Goal: Information Seeking & Learning: Understand process/instructions

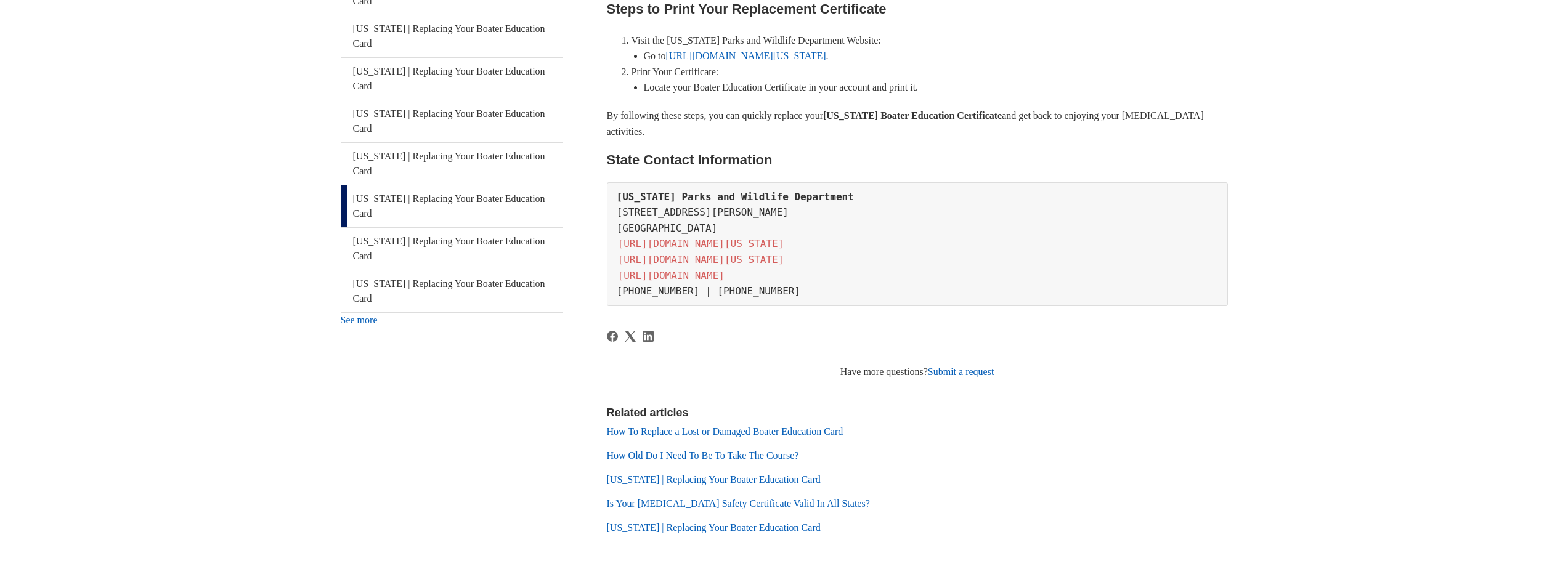
scroll to position [397, 0]
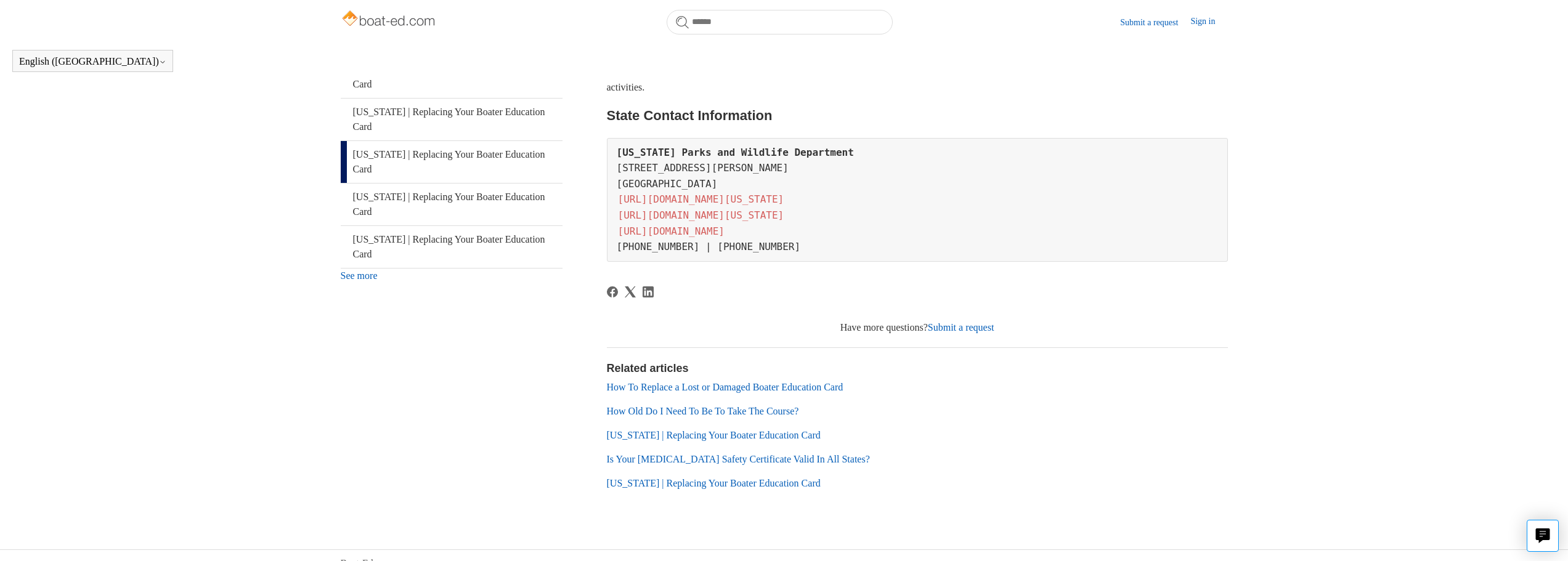
click at [736, 382] on link "How To Replace a Lost or Damaged Boater Education Card" at bounding box center [724, 387] width 236 height 11
click at [467, 141] on link "[US_STATE] | Replacing Your Boater Education Card" at bounding box center [452, 162] width 222 height 42
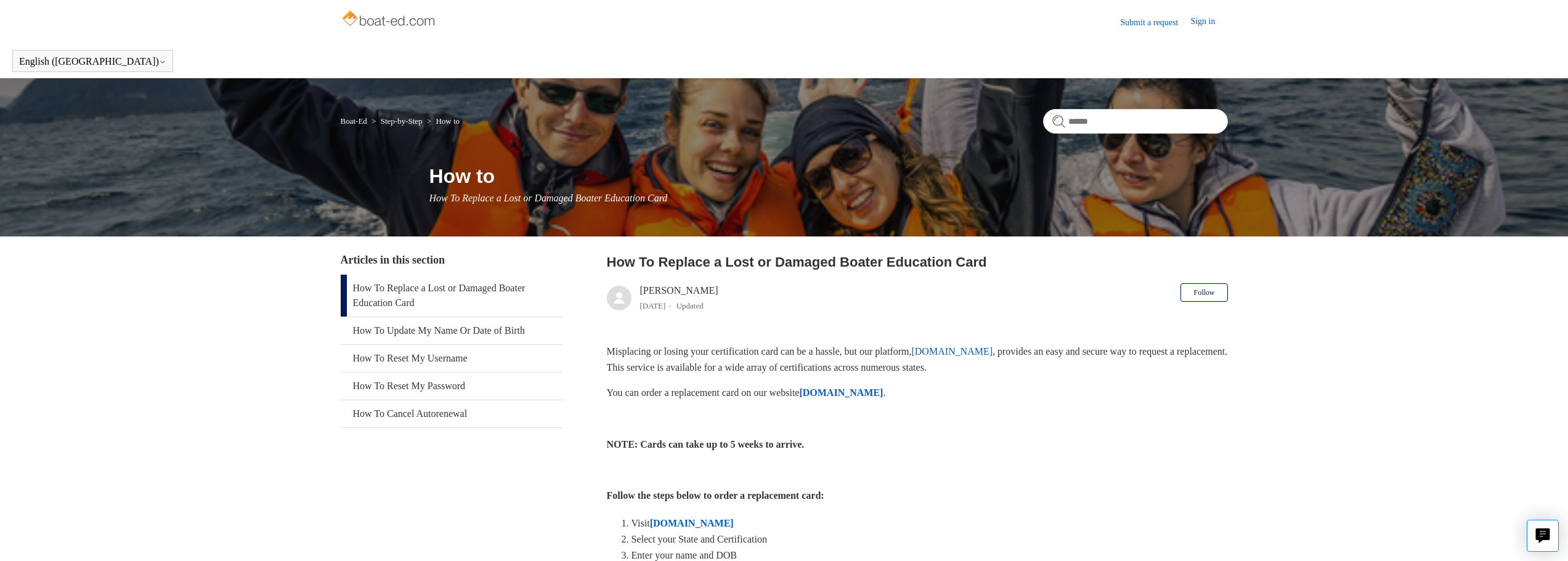
click at [879, 391] on strong "ILostMyCard.com" at bounding box center [840, 393] width 84 height 11
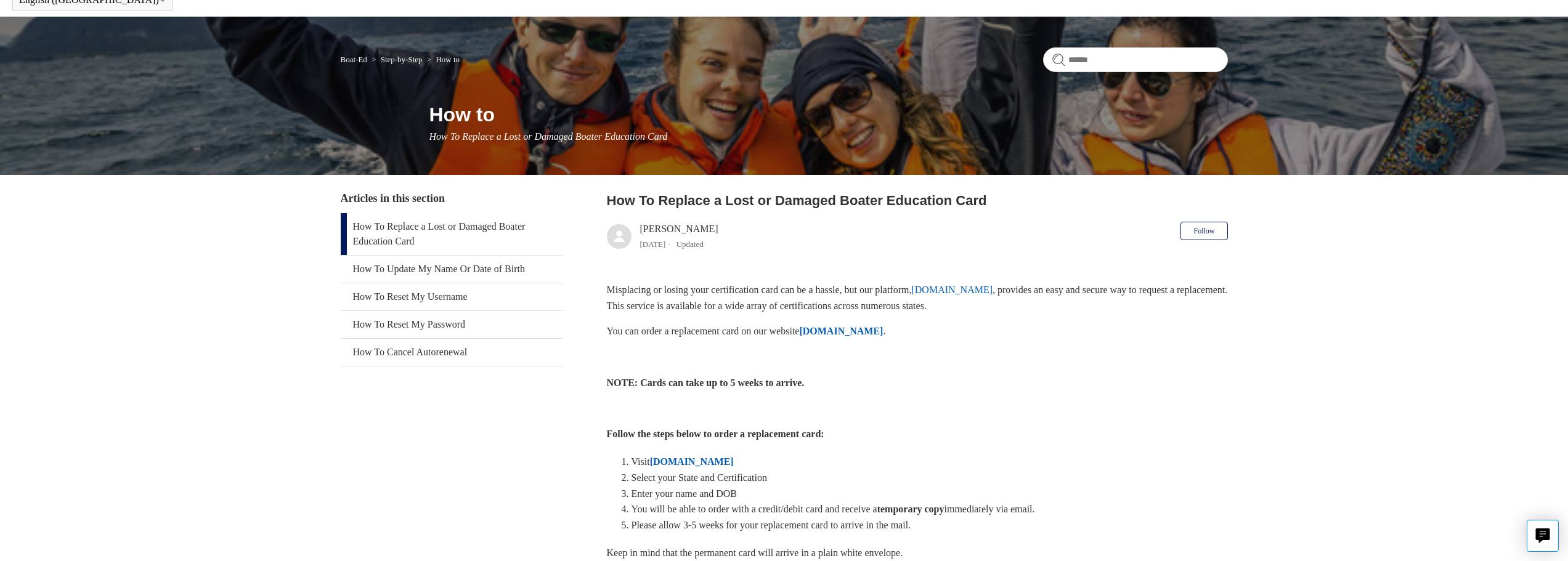
click at [1079, 230] on header "How To Replace a Lost or Damaged Boater Education Card Salim 4 months ago Updat…" at bounding box center [917, 224] width 621 height 67
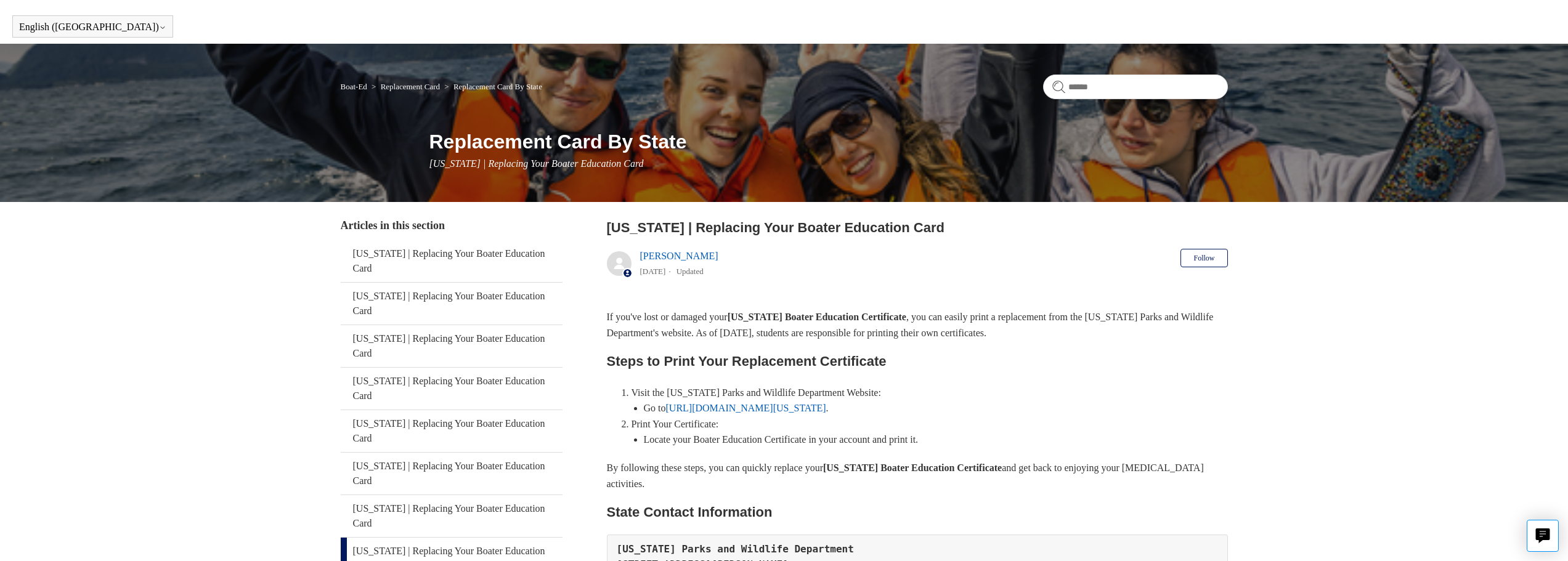
scroll to position [61, 0]
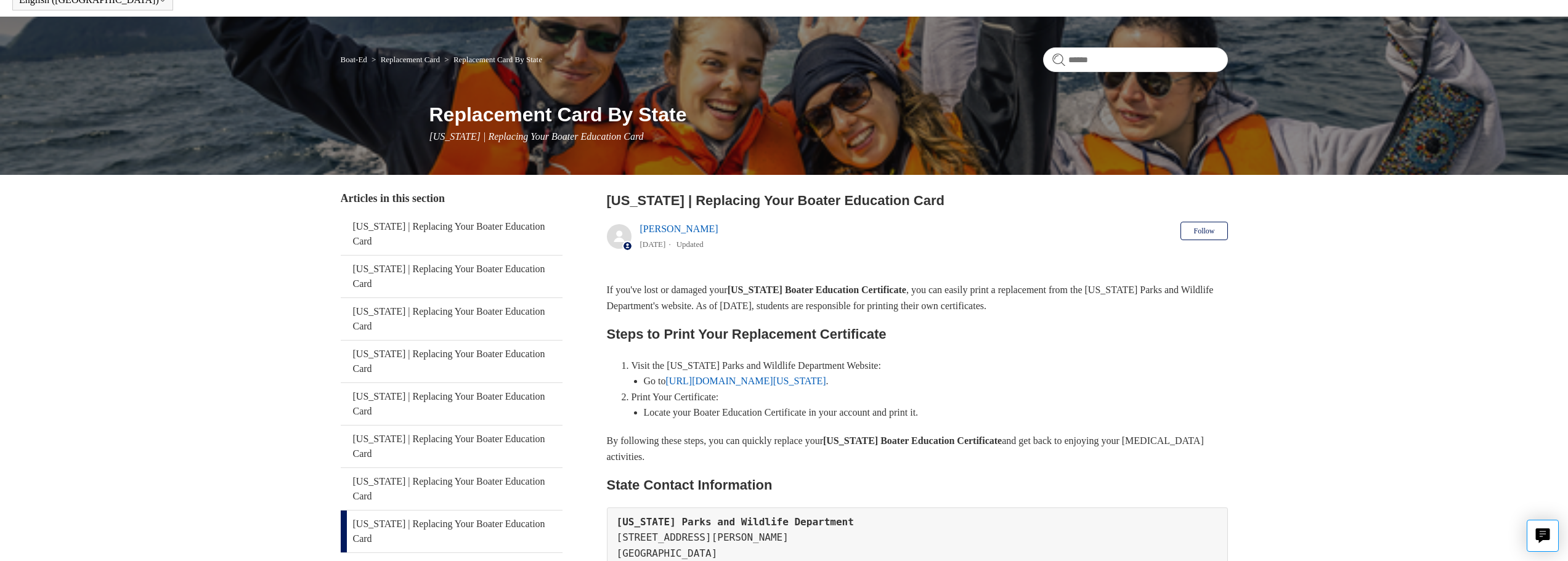
click at [757, 378] on link "[URL][DOMAIN_NAME][US_STATE]" at bounding box center [746, 380] width 160 height 11
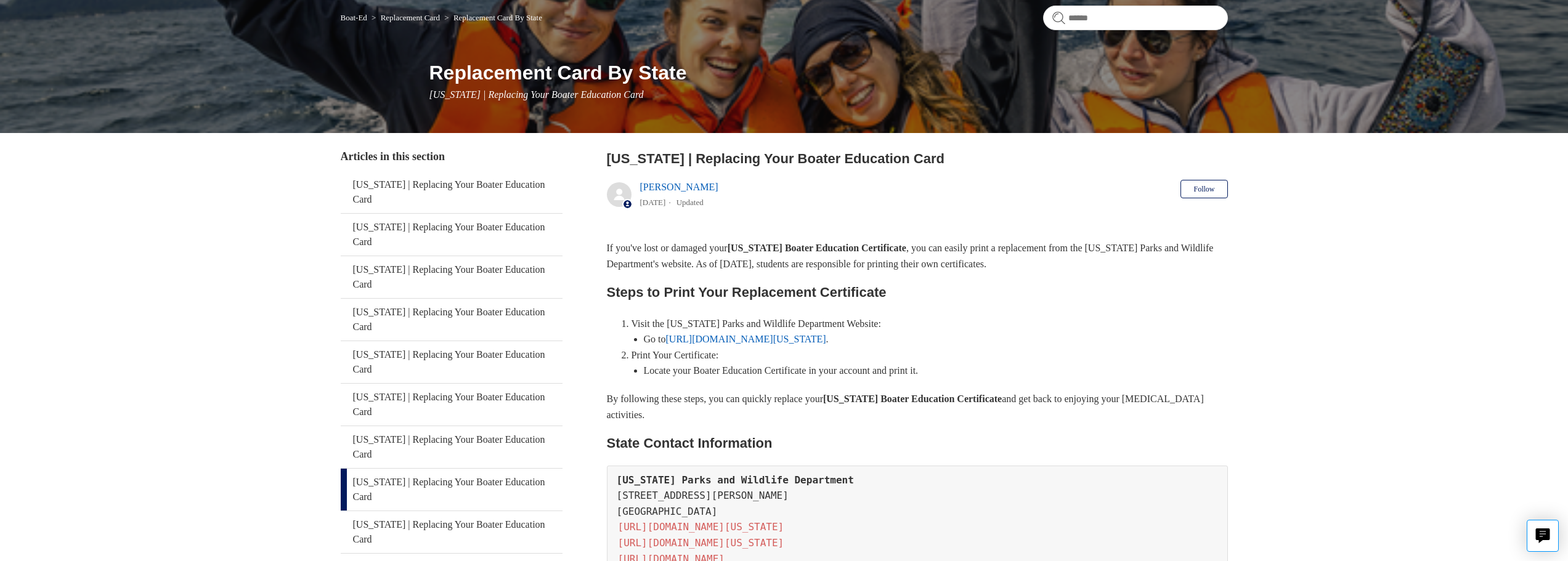
scroll to position [123, 0]
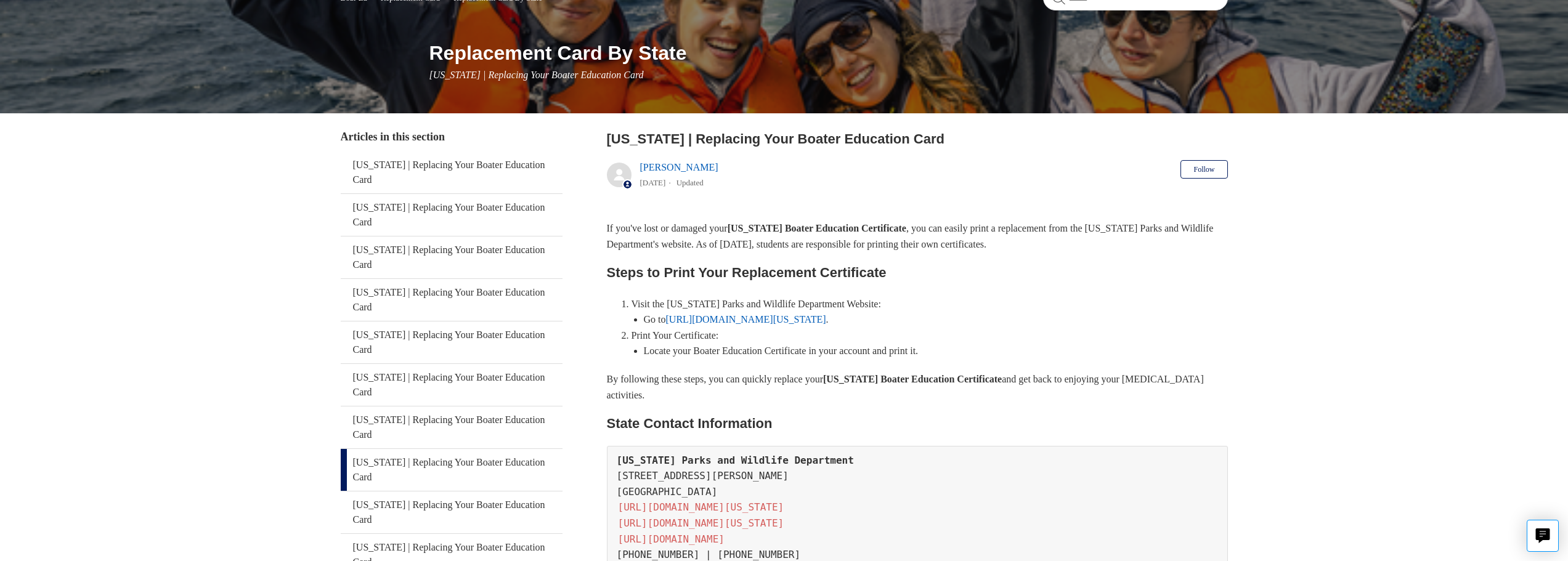
click at [748, 316] on link "[URL][DOMAIN_NAME][US_STATE]" at bounding box center [746, 319] width 160 height 11
click at [746, 317] on link "[URL][DOMAIN_NAME][US_STATE]" at bounding box center [746, 319] width 160 height 11
click at [731, 317] on link "[URL][DOMAIN_NAME][US_STATE]" at bounding box center [746, 319] width 160 height 11
